Goal: Find contact information: Find contact information

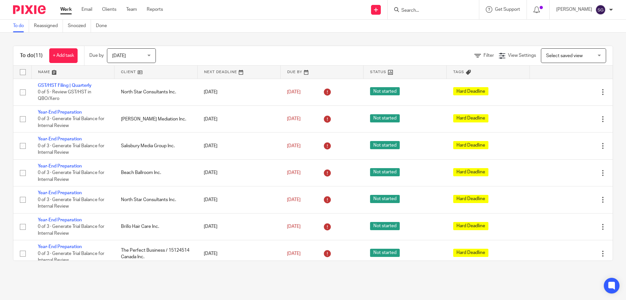
click at [413, 16] on div at bounding box center [433, 9] width 91 height 19
click at [418, 14] on div at bounding box center [433, 9] width 91 height 19
click at [422, 11] on input "Search" at bounding box center [430, 11] width 59 height 6
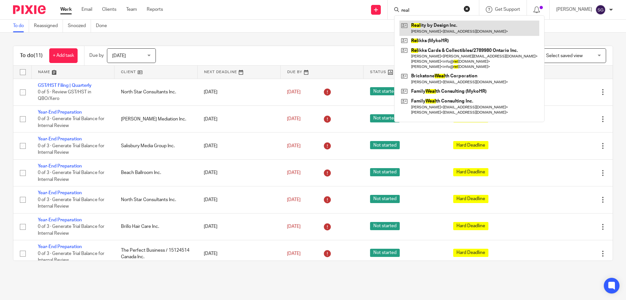
type input "real"
click at [430, 26] on link at bounding box center [469, 28] width 140 height 15
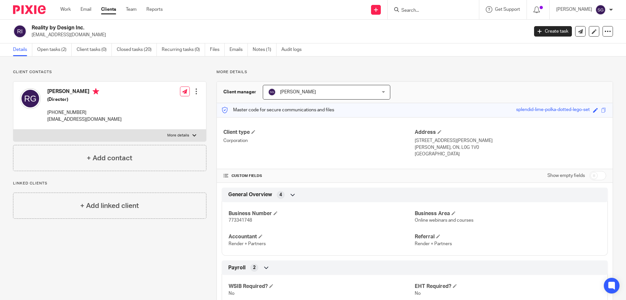
drag, startPoint x: 83, startPoint y: 116, endPoint x: 88, endPoint y: 119, distance: 6.3
click at [83, 116] on p "[EMAIL_ADDRESS][DOMAIN_NAME]" at bounding box center [84, 119] width 74 height 7
drag, startPoint x: 88, startPoint y: 120, endPoint x: 47, endPoint y: 122, distance: 40.8
click at [47, 122] on div "[PERSON_NAME] (Director) [PHONE_NUMBER] [EMAIL_ADDRESS][DOMAIN_NAME] Edit conta…" at bounding box center [109, 105] width 193 height 48
copy p "[EMAIL_ADDRESS][DOMAIN_NAME]"
